Goal: Ask a question

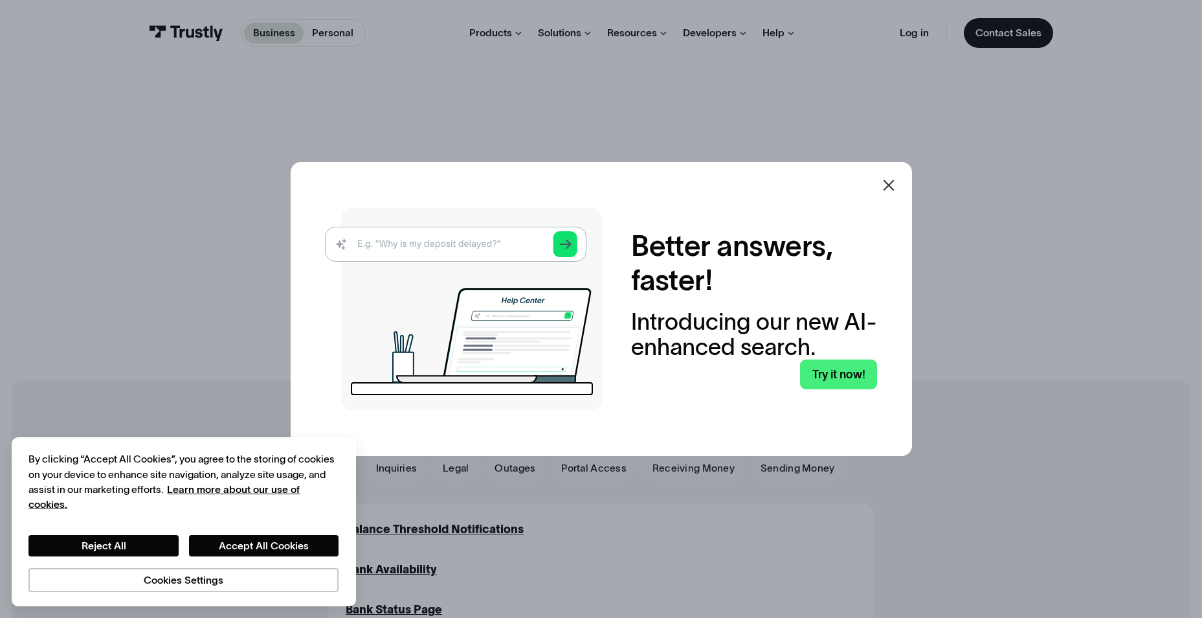
click at [887, 182] on icon at bounding box center [889, 185] width 16 height 16
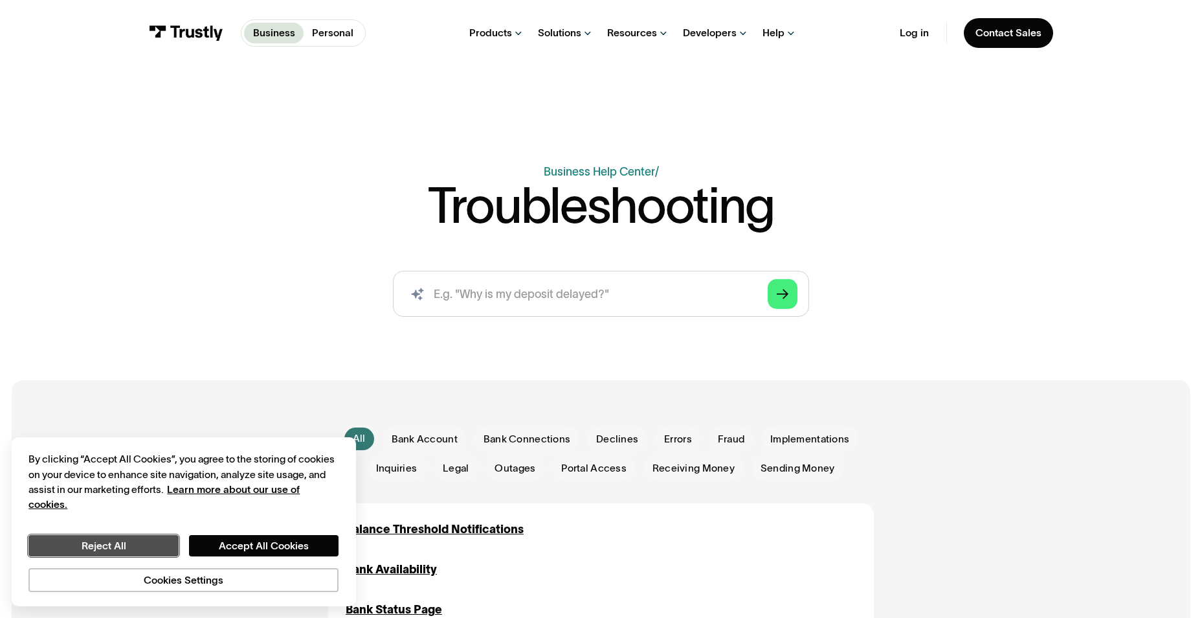
click at [127, 544] on button "Reject All" at bounding box center [103, 545] width 150 height 21
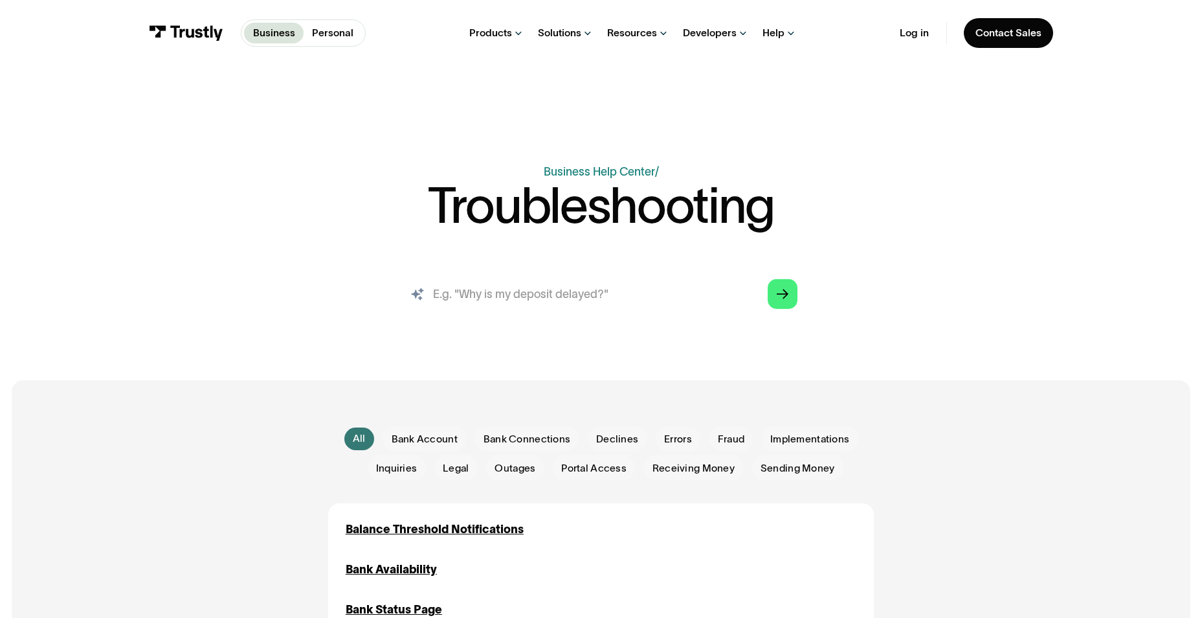
click at [524, 306] on input "search" at bounding box center [601, 294] width 416 height 46
type input "h"
type input "please match the requested format"
click at [780, 295] on polygon "Search" at bounding box center [783, 294] width 12 height 10
click at [783, 300] on div "Arrow Right" at bounding box center [783, 294] width 12 height 12
